Goal: Task Accomplishment & Management: Use online tool/utility

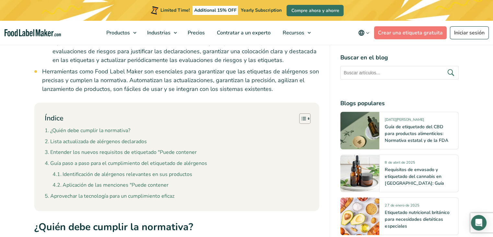
scroll to position [583, 0]
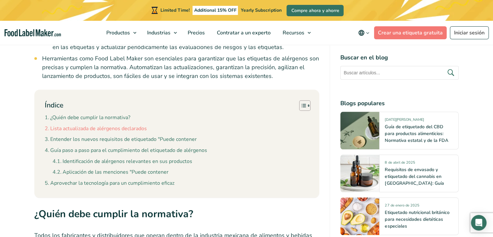
click at [103, 124] on link "Lista actualizada de alérgenos declarados" at bounding box center [96, 128] width 102 height 8
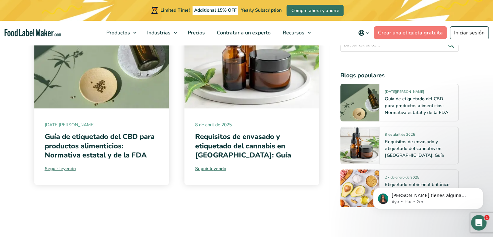
scroll to position [2746, 0]
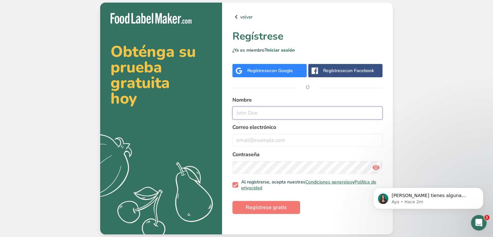
click at [240, 115] on input "text" at bounding box center [307, 112] width 150 height 13
type input "[PERSON_NAME]"
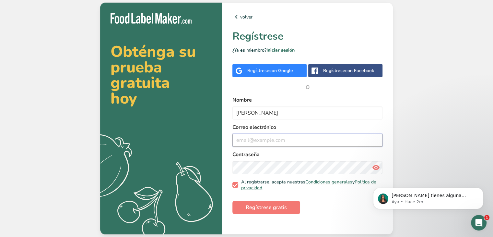
click at [236, 140] on input "email" at bounding box center [307, 140] width 150 height 13
type input "[EMAIL_ADDRESS][DOMAIN_NAME]"
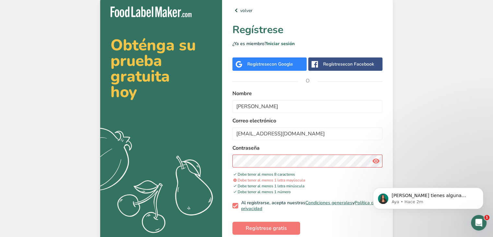
click at [376, 162] on icon at bounding box center [376, 161] width 8 height 12
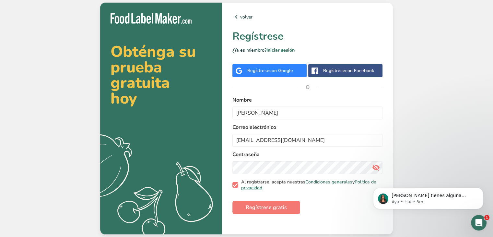
click at [235, 182] on span at bounding box center [235, 185] width 6 height 6
click at [235, 182] on input "Al registrarse, acepta nuestras Condiciones generales y Política de privacidad" at bounding box center [234, 184] width 4 height 4
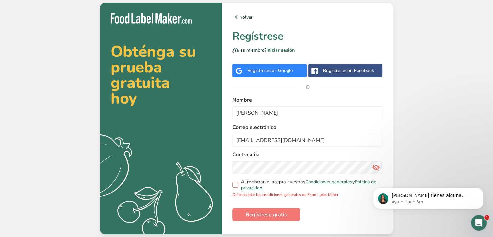
click at [235, 183] on span at bounding box center [235, 185] width 6 height 6
click at [235, 183] on input "Al registrarse, acepta nuestras Condiciones generales y Política de privacidad" at bounding box center [234, 184] width 4 height 4
checkbox input "true"
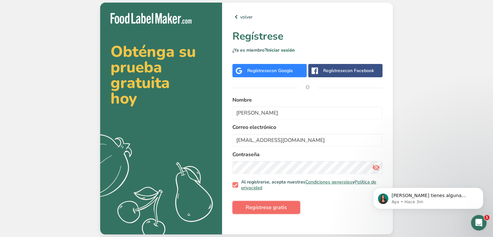
click at [250, 208] on span "Regístrese gratis" at bounding box center [266, 207] width 41 height 8
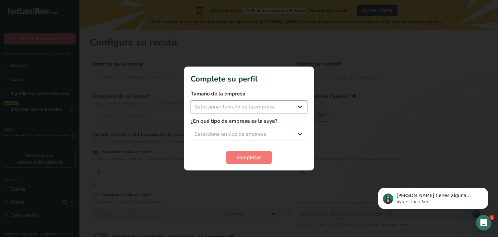
click at [298, 106] on select "Seleccionar tamaño de la empresa Menos de 10 empleados De 10 a 50 empleados De …" at bounding box center [249, 106] width 117 height 13
select select "3"
click at [191, 100] on select "Seleccionar tamaño de la empresa Menos de 10 empleados De 10 a 50 empleados De …" at bounding box center [249, 106] width 117 height 13
click at [298, 134] on select "Seleccione un tipo de empresa Fabricante de alimentos envasados Restaurante y c…" at bounding box center [249, 133] width 117 height 13
select select "8"
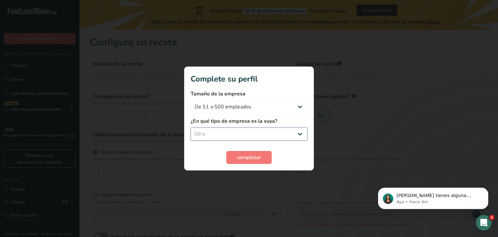
click at [191, 127] on select "Seleccione un tipo de empresa Fabricante de alimentos envasados Restaurante y c…" at bounding box center [249, 133] width 117 height 13
click at [253, 157] on span "completar" at bounding box center [249, 157] width 24 height 8
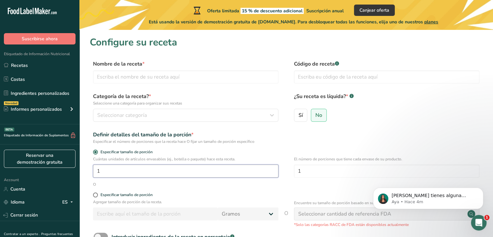
click at [196, 171] on input "1" at bounding box center [185, 170] width 185 height 13
click at [100, 77] on input "text" at bounding box center [185, 76] width 185 height 13
type input "GERMEN [PERSON_NAME]"
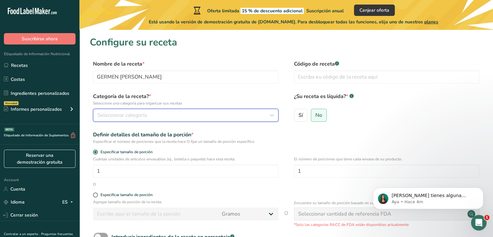
click at [272, 118] on icon "button" at bounding box center [272, 115] width 8 height 12
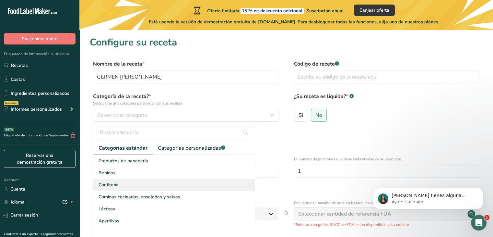
click at [105, 185] on span "Confitería" at bounding box center [109, 184] width 20 height 7
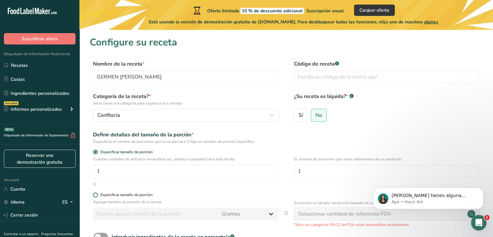
click at [96, 194] on form "Nombre de la receta * GERMEN [PERSON_NAME] Código de receta .a-a{fill:#347362;}…" at bounding box center [286, 168] width 393 height 217
click at [96, 194] on span at bounding box center [95, 194] width 5 height 5
click at [96, 194] on input "Especificar tamaño de porción" at bounding box center [95, 195] width 4 height 4
radio input "true"
radio input "false"
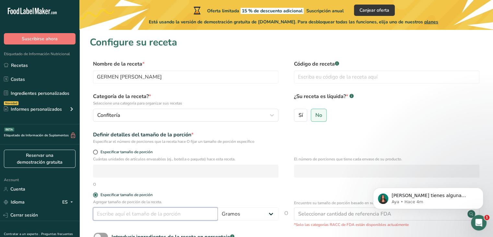
click at [103, 215] on input "number" at bounding box center [155, 213] width 125 height 13
click at [272, 216] on select "Gramos kg mg mcg libras onza [GEOGRAPHIC_DATA] mL onza líquida [GEOGRAPHIC_DATA…" at bounding box center [248, 213] width 61 height 13
click at [109, 216] on input "1000" at bounding box center [155, 213] width 125 height 13
type input "1"
click at [232, 210] on select "Gramos kg mg mcg libras onza [GEOGRAPHIC_DATA] mL onza líquida [GEOGRAPHIC_DATA…" at bounding box center [248, 213] width 61 height 13
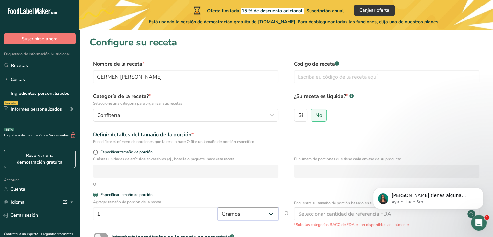
select select "1"
click at [218, 207] on select "Gramos kg mg mcg libras onza [GEOGRAPHIC_DATA] mL onza líquida [GEOGRAPHIC_DATA…" at bounding box center [248, 213] width 61 height 13
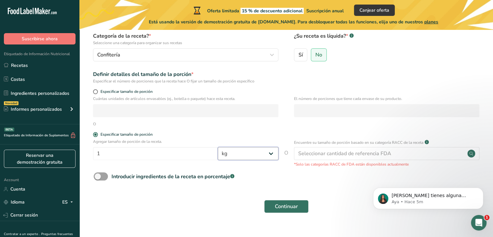
scroll to position [60, 0]
click at [287, 204] on span "Continuar" at bounding box center [286, 207] width 23 height 8
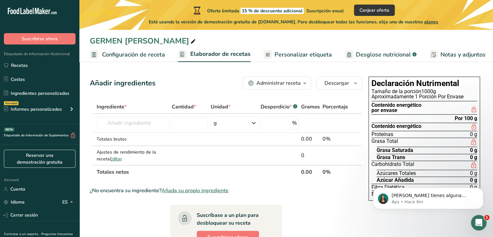
click at [306, 55] on span "Personalizar etiqueta" at bounding box center [303, 54] width 57 height 9
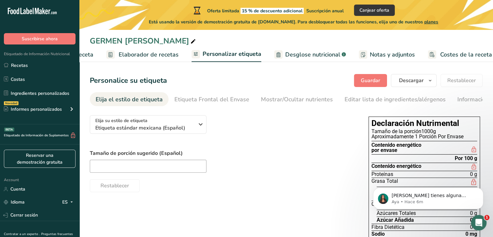
scroll to position [0, 78]
